Goal: Task Accomplishment & Management: Manage account settings

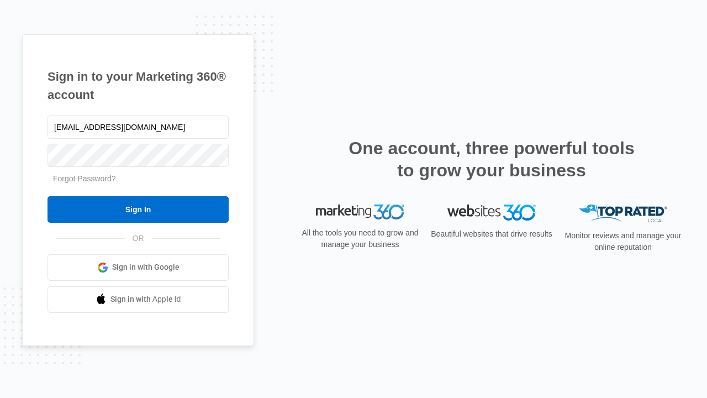
type input "[EMAIL_ADDRESS][DOMAIN_NAME]"
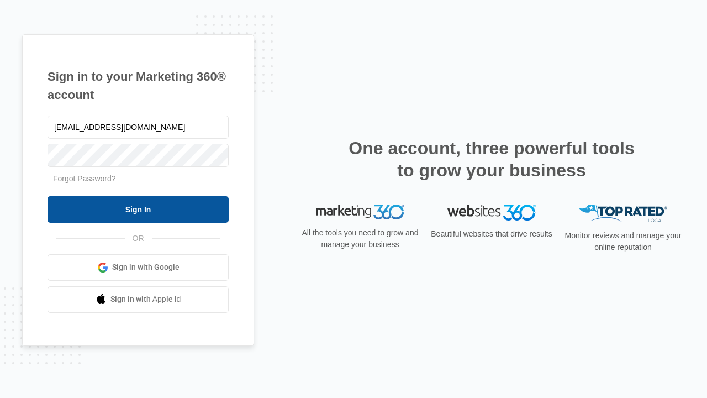
click at [138, 209] on input "Sign In" at bounding box center [138, 209] width 181 height 27
